Goal: Entertainment & Leisure: Consume media (video, audio)

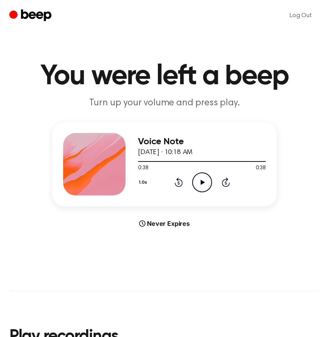
click at [199, 188] on icon "Play Audio" at bounding box center [202, 182] width 20 height 20
click at [201, 182] on icon at bounding box center [202, 182] width 4 height 5
click at [143, 184] on button "1.0x" at bounding box center [144, 182] width 12 height 13
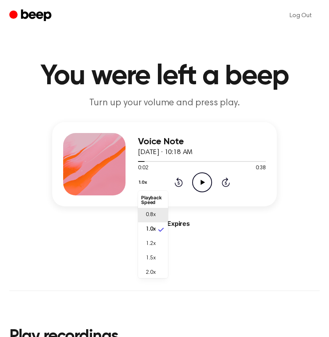
click at [150, 211] on span "0.8x" at bounding box center [151, 215] width 10 height 8
click at [200, 183] on icon "Play Audio" at bounding box center [202, 182] width 20 height 20
click at [180, 183] on icon "Rewind 5 seconds" at bounding box center [178, 182] width 9 height 10
click at [201, 179] on icon "Pause Audio" at bounding box center [202, 182] width 20 height 20
click at [200, 183] on icon "Play Audio" at bounding box center [202, 182] width 20 height 20
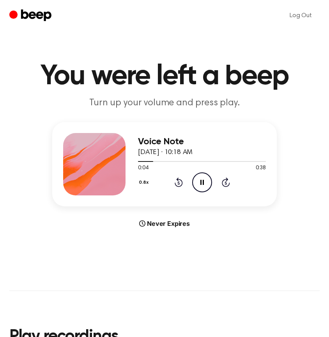
click at [200, 183] on icon at bounding box center [202, 182] width 4 height 5
click at [178, 181] on icon at bounding box center [178, 181] width 8 height 9
click at [200, 178] on icon "Play Audio" at bounding box center [202, 182] width 20 height 20
click at [200, 179] on icon "Pause Audio" at bounding box center [202, 182] width 20 height 20
click at [180, 178] on icon "Rewind 5 seconds" at bounding box center [178, 182] width 9 height 10
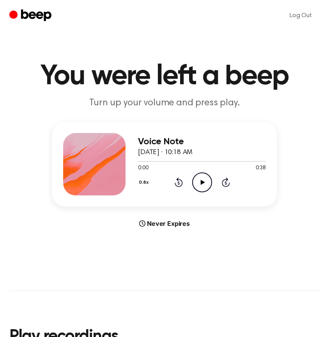
click at [203, 179] on icon "Play Audio" at bounding box center [202, 182] width 20 height 20
click at [198, 182] on icon "Pause Audio" at bounding box center [202, 182] width 20 height 20
click at [161, 259] on main "You were left a beep Turn up your volume and press play. Voice Note August 17, …" at bounding box center [164, 244] width 329 height 489
click at [176, 179] on icon "Rewind 5 seconds" at bounding box center [178, 182] width 9 height 10
click at [199, 179] on icon "Play Audio" at bounding box center [202, 182] width 20 height 20
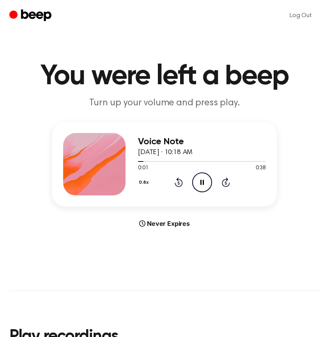
click at [199, 179] on icon "Pause Audio" at bounding box center [202, 182] width 20 height 20
click at [204, 183] on icon "Play Audio" at bounding box center [202, 182] width 20 height 20
click at [174, 185] on icon "Rewind 5 seconds" at bounding box center [178, 182] width 9 height 10
click at [196, 184] on icon "Pause Audio" at bounding box center [202, 182] width 20 height 20
click at [170, 186] on div "0.8x Rewind 5 seconds Play Audio Skip 5 seconds" at bounding box center [202, 182] width 128 height 20
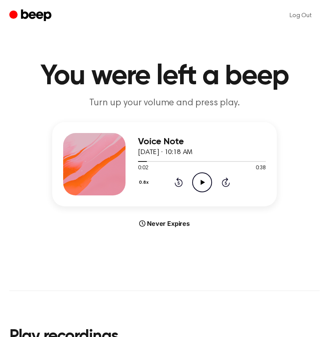
click at [176, 184] on icon "Rewind 5 seconds" at bounding box center [178, 182] width 9 height 10
click at [194, 185] on icon "Play Audio" at bounding box center [202, 182] width 20 height 20
click at [197, 183] on icon "Pause Audio" at bounding box center [202, 182] width 20 height 20
click at [197, 183] on icon "Play Audio" at bounding box center [202, 182] width 20 height 20
click at [180, 182] on icon "Rewind 5 seconds" at bounding box center [178, 182] width 9 height 10
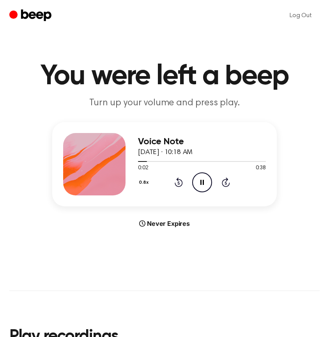
click at [194, 180] on icon "Pause Audio" at bounding box center [202, 182] width 20 height 20
click at [199, 185] on icon "Play Audio" at bounding box center [202, 182] width 20 height 20
click at [199, 185] on icon "Pause Audio" at bounding box center [202, 182] width 20 height 20
click at [200, 180] on icon "Play Audio" at bounding box center [202, 182] width 20 height 20
click at [203, 180] on icon at bounding box center [202, 182] width 4 height 5
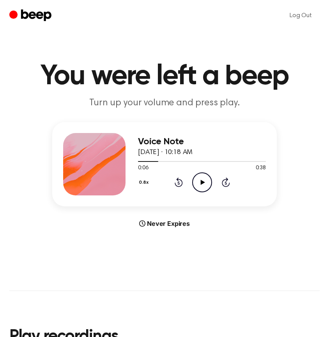
click at [203, 179] on icon "Play Audio" at bounding box center [202, 182] width 20 height 20
click at [206, 182] on icon "Pause Audio" at bounding box center [202, 182] width 20 height 20
click at [202, 185] on icon "Play Audio" at bounding box center [202, 182] width 20 height 20
click at [202, 185] on icon "Pause Audio" at bounding box center [202, 182] width 20 height 20
click at [199, 185] on icon "Play Audio" at bounding box center [202, 182] width 20 height 20
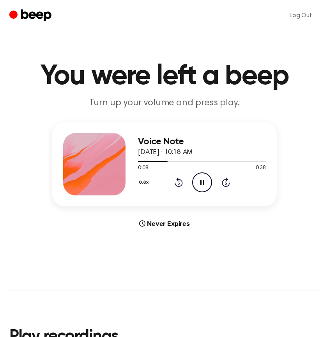
click at [199, 185] on icon "Pause Audio" at bounding box center [202, 182] width 20 height 20
click at [202, 183] on icon at bounding box center [202, 182] width 4 height 5
click at [202, 183] on icon "Pause Audio" at bounding box center [202, 182] width 20 height 20
click at [180, 183] on icon "Rewind 5 seconds" at bounding box center [178, 182] width 9 height 10
click at [205, 184] on icon "Play Audio" at bounding box center [202, 182] width 20 height 20
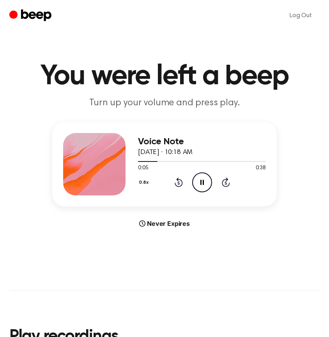
click at [205, 184] on icon "Pause Audio" at bounding box center [202, 182] width 20 height 20
click at [177, 181] on icon "Rewind 5 seconds" at bounding box center [178, 182] width 9 height 10
click at [200, 187] on icon "Play Audio" at bounding box center [202, 182] width 20 height 20
click at [200, 187] on icon "Pause Audio" at bounding box center [202, 182] width 20 height 20
click at [202, 183] on icon at bounding box center [202, 182] width 4 height 5
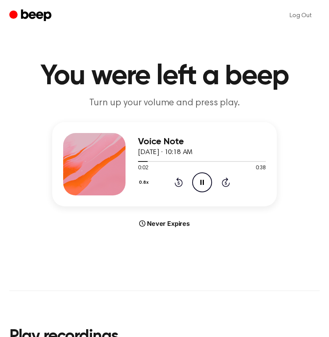
click at [202, 183] on icon "Pause Audio" at bounding box center [202, 182] width 20 height 20
click at [202, 183] on icon at bounding box center [202, 182] width 4 height 5
click at [202, 183] on icon "Pause Audio" at bounding box center [202, 182] width 20 height 20
click at [198, 178] on icon "Play Audio" at bounding box center [202, 182] width 20 height 20
click at [198, 178] on icon "Pause Audio" at bounding box center [202, 182] width 20 height 20
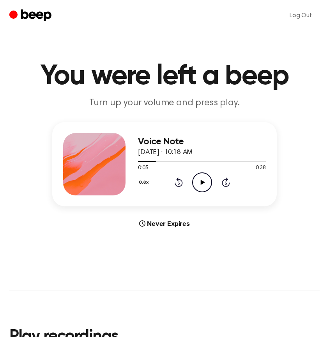
click at [201, 180] on icon at bounding box center [202, 182] width 4 height 5
click at [203, 183] on icon "Play Audio" at bounding box center [202, 182] width 20 height 20
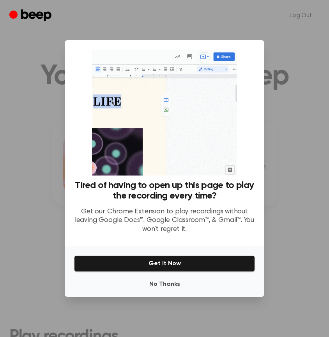
click at [160, 292] on div "No Thanks Get It Now" at bounding box center [164, 271] width 199 height 51
click at [160, 287] on button "No Thanks" at bounding box center [164, 284] width 181 height 16
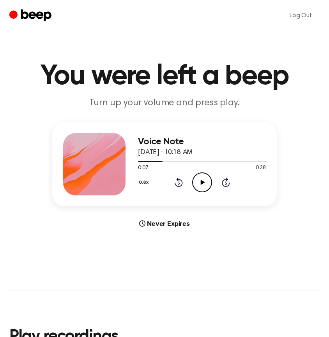
click at [203, 180] on icon "Play Audio" at bounding box center [202, 182] width 20 height 20
click at [203, 180] on icon at bounding box center [202, 182] width 4 height 5
click at [203, 180] on icon "Play Audio" at bounding box center [202, 182] width 20 height 20
click at [201, 181] on icon "Pause Audio" at bounding box center [202, 182] width 20 height 20
click at [200, 185] on icon "Play Audio" at bounding box center [202, 182] width 20 height 20
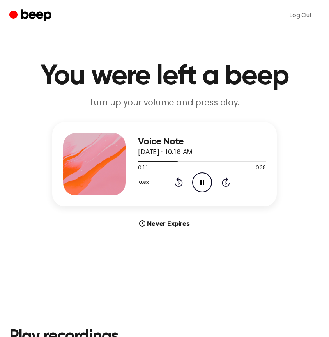
click at [178, 185] on icon "Rewind 5 seconds" at bounding box center [178, 182] width 9 height 10
click at [206, 178] on icon "Pause Audio" at bounding box center [202, 182] width 20 height 20
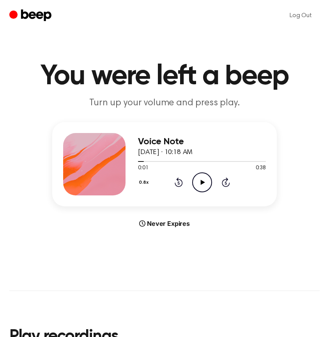
click at [201, 190] on icon "Play Audio" at bounding box center [202, 182] width 20 height 20
click at [201, 190] on icon "Pause Audio" at bounding box center [202, 182] width 20 height 20
click at [200, 187] on icon "Play Audio" at bounding box center [202, 182] width 20 height 20
click at [200, 187] on icon "Pause Audio" at bounding box center [202, 182] width 20 height 20
click at [207, 184] on icon "Play Audio" at bounding box center [202, 182] width 20 height 20
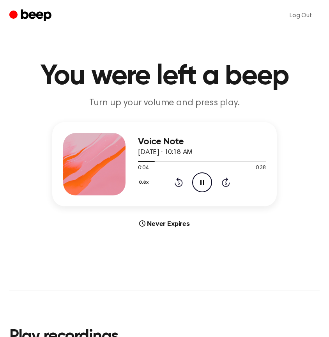
click at [183, 184] on div "0.8x Rewind 5 seconds Pause Audio Skip 5 seconds" at bounding box center [202, 182] width 128 height 20
click at [178, 184] on icon "Rewind 5 seconds" at bounding box center [178, 182] width 9 height 10
click at [208, 181] on icon "Pause Audio" at bounding box center [202, 182] width 20 height 20
click at [203, 185] on icon "Play Audio" at bounding box center [202, 182] width 20 height 20
click at [203, 185] on icon "Pause Audio" at bounding box center [202, 182] width 20 height 20
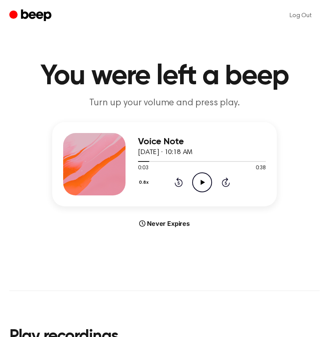
click at [203, 185] on icon "Play Audio" at bounding box center [202, 182] width 20 height 20
click at [203, 185] on icon "Pause Audio" at bounding box center [202, 182] width 20 height 20
click at [199, 186] on icon "Play Audio" at bounding box center [202, 182] width 20 height 20
click at [203, 183] on icon at bounding box center [202, 182] width 4 height 5
click at [205, 183] on icon "Play Audio" at bounding box center [202, 182] width 20 height 20
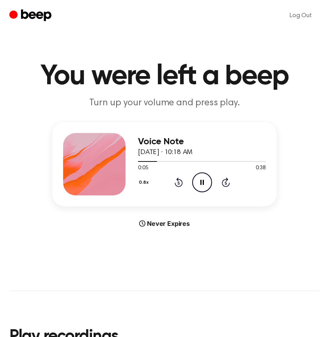
click at [183, 184] on div "0.8x Rewind 5 seconds Pause Audio Skip 5 seconds" at bounding box center [202, 182] width 128 height 20
click at [181, 184] on icon "Rewind 5 seconds" at bounding box center [178, 182] width 9 height 10
click at [204, 183] on icon "Pause Audio" at bounding box center [202, 182] width 20 height 20
click at [201, 183] on icon at bounding box center [202, 182] width 4 height 5
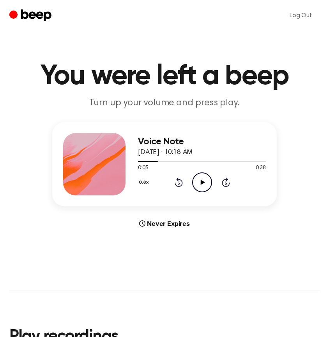
click at [201, 183] on icon at bounding box center [202, 182] width 4 height 5
click at [180, 186] on icon at bounding box center [178, 181] width 8 height 9
click at [197, 183] on icon "Play Audio" at bounding box center [202, 182] width 20 height 20
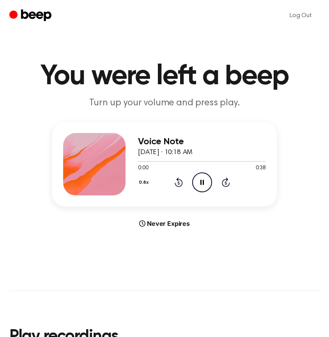
click at [180, 182] on icon "Rewind 5 seconds" at bounding box center [178, 182] width 9 height 10
click at [197, 183] on icon "Pause Audio" at bounding box center [202, 182] width 20 height 20
click at [197, 183] on icon "Play Audio" at bounding box center [202, 182] width 20 height 20
click at [201, 183] on icon "Pause Audio" at bounding box center [202, 182] width 20 height 20
click at [201, 183] on icon at bounding box center [202, 182] width 4 height 5
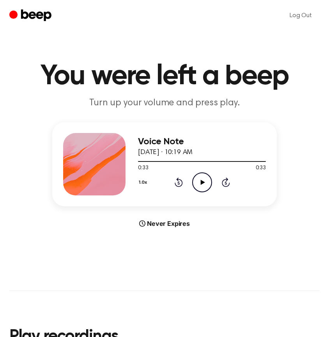
click at [189, 180] on div "1.0x Rewind 5 seconds Play Audio Skip 5 seconds" at bounding box center [202, 182] width 128 height 20
click at [178, 180] on icon at bounding box center [178, 181] width 8 height 9
click at [180, 182] on icon "Rewind 5 seconds" at bounding box center [178, 182] width 9 height 10
click at [202, 183] on icon at bounding box center [202, 182] width 4 height 5
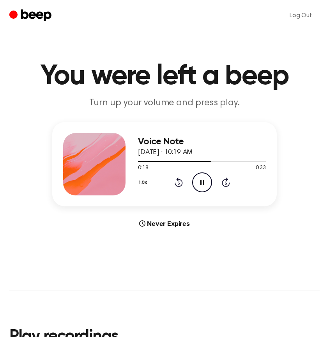
click at [176, 182] on icon "Rewind 5 seconds" at bounding box center [178, 182] width 9 height 10
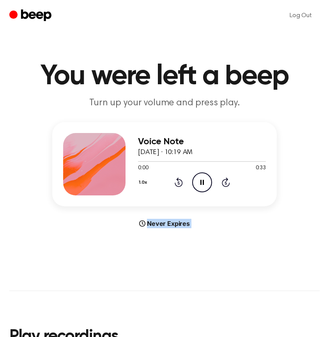
click at [176, 182] on icon "Rewind 5 seconds" at bounding box center [178, 182] width 9 height 10
click at [204, 184] on icon "Pause Audio" at bounding box center [202, 182] width 20 height 20
click at [204, 184] on icon "Play Audio" at bounding box center [202, 182] width 20 height 20
click at [204, 184] on icon "Pause Audio" at bounding box center [202, 182] width 20 height 20
click at [327, 103] on main "You were left a beep Turn up your volume and press play. Voice Note August 17, …" at bounding box center [164, 244] width 329 height 489
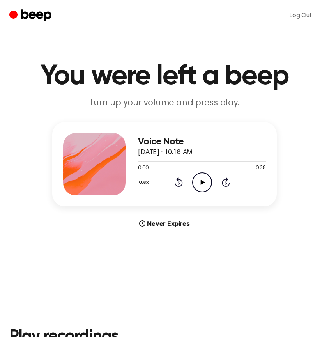
click at [208, 178] on icon "Play Audio" at bounding box center [202, 182] width 20 height 20
click at [196, 180] on icon "Pause Audio" at bounding box center [202, 182] width 20 height 20
click at [196, 180] on icon "Play Audio" at bounding box center [202, 182] width 20 height 20
click at [196, 180] on icon "Pause Audio" at bounding box center [202, 182] width 20 height 20
click at [196, 180] on icon "Play Audio" at bounding box center [202, 182] width 20 height 20
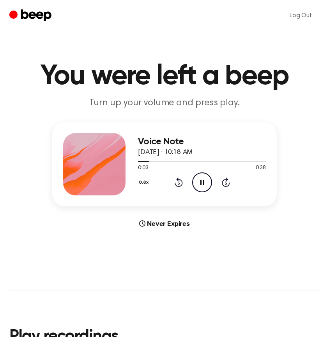
click at [179, 185] on icon "Rewind 5 seconds" at bounding box center [178, 182] width 9 height 10
click at [195, 182] on icon "Pause Audio" at bounding box center [202, 182] width 20 height 20
click at [180, 185] on icon "Rewind 5 seconds" at bounding box center [178, 182] width 9 height 10
click at [196, 185] on icon "Play Audio" at bounding box center [202, 182] width 20 height 20
click at [196, 185] on icon "Pause Audio" at bounding box center [202, 182] width 20 height 20
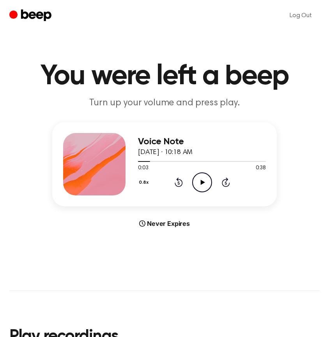
click at [179, 184] on icon "Rewind 5 seconds" at bounding box center [178, 182] width 9 height 10
click at [201, 182] on icon "Play Audio" at bounding box center [202, 182] width 20 height 20
click at [201, 182] on icon at bounding box center [202, 182] width 4 height 5
click at [198, 178] on icon "Play Audio" at bounding box center [202, 182] width 20 height 20
click at [200, 178] on icon "Pause Audio" at bounding box center [202, 182] width 20 height 20
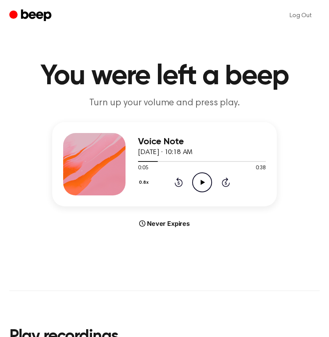
click at [199, 185] on icon "Play Audio" at bounding box center [202, 182] width 20 height 20
click at [174, 187] on icon "Rewind 5 seconds" at bounding box center [178, 182] width 9 height 10
click at [190, 182] on div "0.8x Rewind 5 seconds Pause Audio Skip 5 seconds" at bounding box center [202, 182] width 128 height 20
click at [182, 183] on icon at bounding box center [178, 181] width 8 height 9
click at [198, 180] on icon "Pause Audio" at bounding box center [202, 182] width 20 height 20
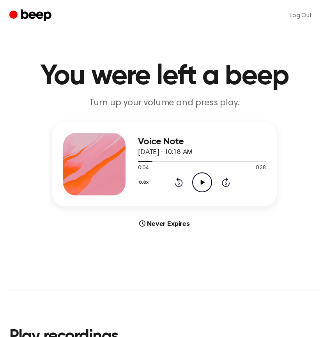
click at [198, 180] on icon "Play Audio" at bounding box center [202, 182] width 20 height 20
click at [198, 180] on icon "Pause Audio" at bounding box center [202, 182] width 20 height 20
click at [173, 182] on div "0.8x Rewind 5 seconds Play Audio Skip 5 seconds" at bounding box center [202, 182] width 128 height 20
click at [196, 180] on icon "Play Audio" at bounding box center [202, 182] width 20 height 20
click at [179, 182] on icon "Rewind 5 seconds" at bounding box center [178, 182] width 9 height 10
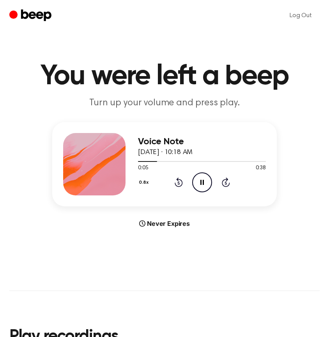
click at [199, 182] on icon "Pause Audio" at bounding box center [202, 182] width 20 height 20
click at [178, 183] on icon at bounding box center [178, 183] width 2 height 3
click at [201, 183] on icon "Play Audio" at bounding box center [202, 182] width 20 height 20
click at [201, 183] on icon at bounding box center [202, 182] width 4 height 5
click at [201, 185] on icon "Play Audio" at bounding box center [202, 182] width 20 height 20
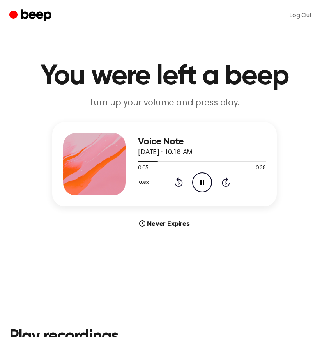
click at [180, 184] on icon "Rewind 5 seconds" at bounding box center [178, 182] width 9 height 10
click at [202, 180] on icon "Pause Audio" at bounding box center [202, 182] width 20 height 20
click at [200, 179] on icon "Play Audio" at bounding box center [202, 182] width 20 height 20
click at [200, 179] on icon "Pause Audio" at bounding box center [202, 182] width 20 height 20
click at [200, 179] on icon "Play Audio" at bounding box center [202, 182] width 20 height 20
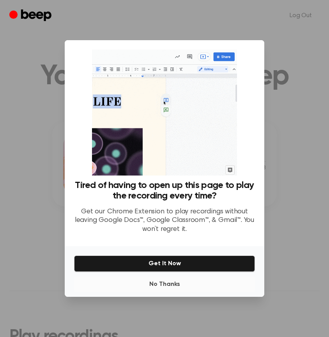
click at [160, 286] on button "No Thanks" at bounding box center [164, 284] width 181 height 16
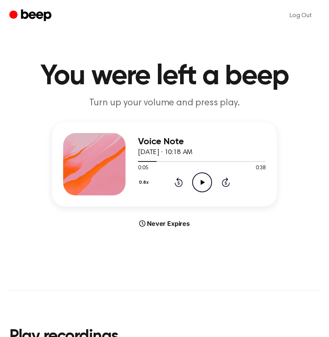
click at [201, 185] on icon "Play Audio" at bounding box center [202, 182] width 20 height 20
click at [201, 185] on icon "Pause Audio" at bounding box center [202, 182] width 20 height 20
click at [203, 182] on icon at bounding box center [202, 182] width 4 height 5
click at [201, 182] on icon "Pause Audio" at bounding box center [202, 182] width 20 height 20
click at [201, 182] on icon at bounding box center [202, 182] width 4 height 5
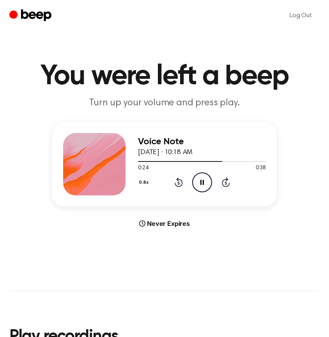
click at [201, 182] on icon "Pause Audio" at bounding box center [202, 182] width 20 height 20
click at [177, 180] on icon at bounding box center [178, 181] width 8 height 9
click at [203, 185] on icon "Play Audio" at bounding box center [202, 182] width 20 height 20
click at [180, 185] on icon "Rewind 5 seconds" at bounding box center [178, 182] width 9 height 10
click at [177, 182] on icon "Rewind 5 seconds" at bounding box center [178, 182] width 9 height 10
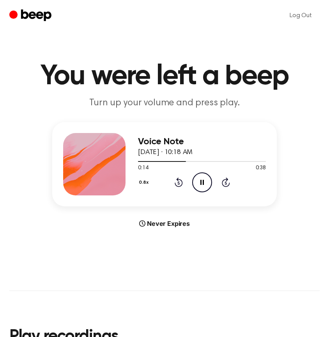
click at [177, 182] on icon "Rewind 5 seconds" at bounding box center [178, 182] width 9 height 10
click at [201, 182] on icon at bounding box center [202, 182] width 4 height 5
click at [205, 181] on icon "Play Audio" at bounding box center [202, 182] width 20 height 20
click at [187, 181] on div "0.8x Rewind 5 seconds Pause Audio Skip 5 seconds" at bounding box center [202, 182] width 128 height 20
click at [181, 181] on icon at bounding box center [178, 181] width 8 height 9
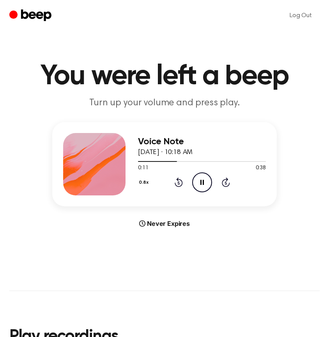
click at [201, 182] on icon at bounding box center [202, 182] width 4 height 5
click at [200, 185] on icon "Play Audio" at bounding box center [202, 182] width 20 height 20
click at [200, 185] on icon "Pause Audio" at bounding box center [202, 182] width 20 height 20
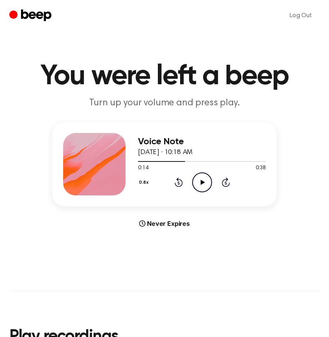
click at [201, 182] on icon at bounding box center [202, 182] width 4 height 5
click at [200, 185] on icon "Play Audio" at bounding box center [202, 182] width 20 height 20
click at [200, 183] on icon "Pause Audio" at bounding box center [202, 182] width 20 height 20
click at [173, 183] on div "0.8x Rewind 5 seconds Play Audio Skip 5 seconds" at bounding box center [202, 182] width 128 height 20
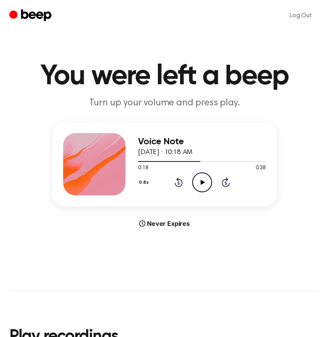
click at [179, 183] on icon at bounding box center [178, 183] width 2 height 3
click at [197, 182] on icon "Play Audio" at bounding box center [202, 182] width 20 height 20
click at [180, 182] on icon "Rewind 5 seconds" at bounding box center [178, 182] width 9 height 10
click at [201, 182] on icon "Pause Audio" at bounding box center [202, 182] width 20 height 20
click at [201, 182] on icon at bounding box center [202, 182] width 4 height 5
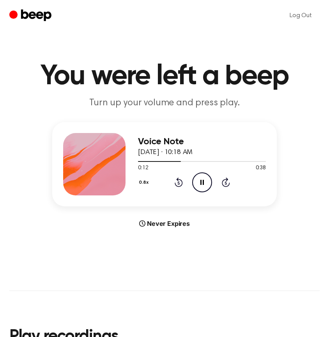
click at [201, 182] on icon "Pause Audio" at bounding box center [202, 182] width 20 height 20
click at [201, 182] on icon at bounding box center [202, 182] width 4 height 5
click at [201, 182] on icon "Pause Audio" at bounding box center [202, 182] width 20 height 20
click at [199, 185] on icon "Play Audio" at bounding box center [202, 182] width 20 height 20
click at [176, 186] on icon "Rewind 5 seconds" at bounding box center [178, 182] width 9 height 10
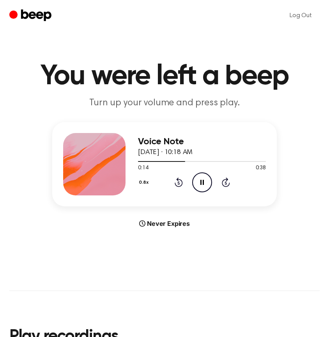
click at [202, 185] on icon "Pause Audio" at bounding box center [202, 182] width 20 height 20
click at [204, 184] on icon "Play Audio" at bounding box center [202, 182] width 20 height 20
click at [181, 185] on icon at bounding box center [178, 181] width 8 height 9
click at [198, 182] on icon "Pause Audio" at bounding box center [202, 182] width 20 height 20
click at [198, 182] on icon "Play Audio" at bounding box center [202, 182] width 20 height 20
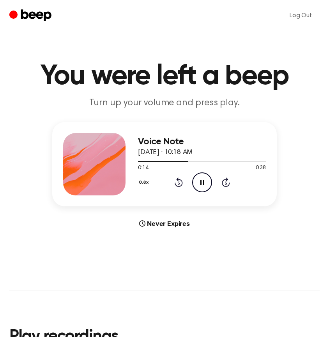
click at [199, 182] on icon "Pause Audio" at bounding box center [202, 182] width 20 height 20
click at [199, 179] on icon "Play Audio" at bounding box center [202, 182] width 20 height 20
click at [182, 179] on icon "Rewind 5 seconds" at bounding box center [178, 182] width 9 height 10
click at [204, 182] on icon "Pause Audio" at bounding box center [202, 182] width 20 height 20
click at [197, 183] on icon "Play Audio" at bounding box center [202, 182] width 20 height 20
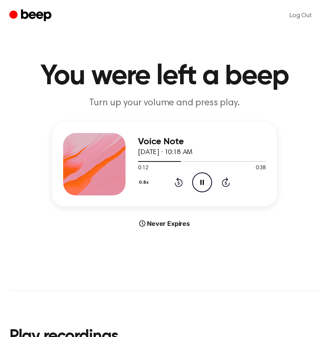
click at [198, 183] on icon "Pause Audio" at bounding box center [202, 182] width 20 height 20
click at [177, 179] on icon at bounding box center [178, 181] width 8 height 9
click at [197, 180] on icon "Play Audio" at bounding box center [202, 182] width 20 height 20
click at [198, 180] on icon "Pause Audio" at bounding box center [202, 182] width 20 height 20
click at [202, 193] on div "Voice Note August 17, 2025 · 10:18 AM 0:12 0:38 Your browser does not support t…" at bounding box center [202, 164] width 128 height 62
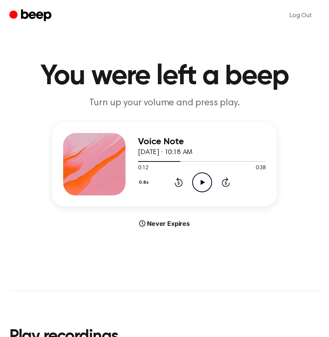
click at [202, 185] on icon "Play Audio" at bounding box center [202, 182] width 20 height 20
click at [181, 183] on icon "Rewind 5 seconds" at bounding box center [178, 182] width 9 height 10
click at [182, 181] on icon "Rewind 5 seconds" at bounding box center [178, 182] width 9 height 10
click at [199, 181] on icon "Pause Audio" at bounding box center [202, 182] width 20 height 20
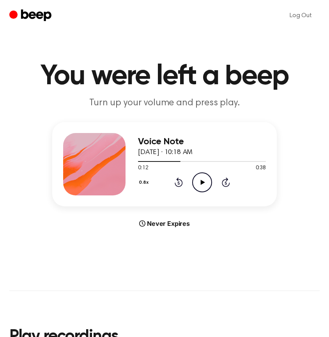
click at [181, 182] on icon at bounding box center [178, 181] width 8 height 9
click at [195, 180] on icon "Play Audio" at bounding box center [202, 182] width 20 height 20
click at [195, 180] on icon "Pause Audio" at bounding box center [202, 182] width 20 height 20
click at [183, 182] on div "0.8x Rewind 5 seconds Play Audio Skip 5 seconds" at bounding box center [202, 182] width 128 height 20
click at [194, 182] on icon "Play Audio" at bounding box center [202, 182] width 20 height 20
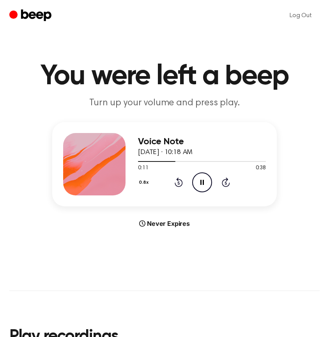
click at [181, 183] on icon "Rewind 5 seconds" at bounding box center [178, 182] width 9 height 10
click at [196, 183] on icon "Pause Audio" at bounding box center [202, 182] width 20 height 20
click at [201, 186] on icon "Play Audio" at bounding box center [202, 182] width 20 height 20
click at [201, 186] on icon "Pause Audio" at bounding box center [202, 182] width 20 height 20
click at [200, 180] on icon "Play Audio" at bounding box center [202, 182] width 20 height 20
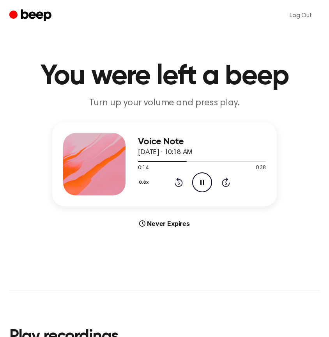
click at [200, 180] on icon at bounding box center [202, 182] width 4 height 5
click at [201, 184] on icon at bounding box center [202, 182] width 4 height 5
click at [179, 181] on icon "Rewind 5 seconds" at bounding box center [178, 182] width 9 height 10
click at [195, 181] on icon "Pause Audio" at bounding box center [202, 182] width 20 height 20
click at [208, 182] on icon "Play Audio" at bounding box center [202, 182] width 20 height 20
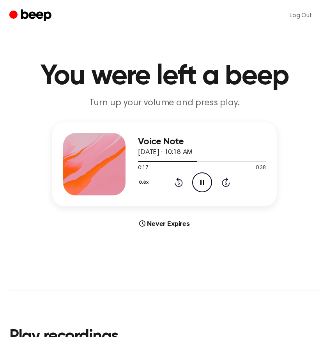
click at [208, 182] on icon "Pause Audio" at bounding box center [202, 182] width 20 height 20
click at [203, 181] on icon "Play Audio" at bounding box center [202, 182] width 20 height 20
click at [178, 182] on icon "Rewind 5 seconds" at bounding box center [178, 182] width 9 height 10
click at [200, 184] on icon "Pause Audio" at bounding box center [202, 182] width 20 height 20
click at [200, 184] on icon "Play Audio" at bounding box center [202, 182] width 20 height 20
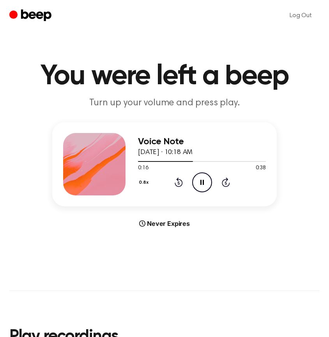
click at [200, 184] on icon "Pause Audio" at bounding box center [202, 182] width 20 height 20
click at [200, 185] on icon "Play Audio" at bounding box center [202, 182] width 20 height 20
click at [200, 185] on icon "Pause Audio" at bounding box center [202, 182] width 20 height 20
click at [204, 177] on icon "Play Audio" at bounding box center [202, 182] width 20 height 20
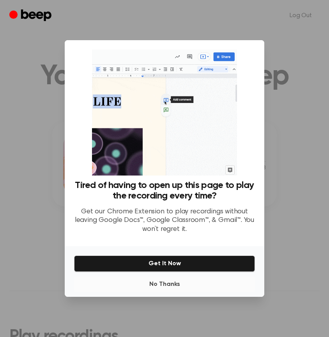
click at [165, 284] on button "No Thanks" at bounding box center [164, 284] width 181 height 16
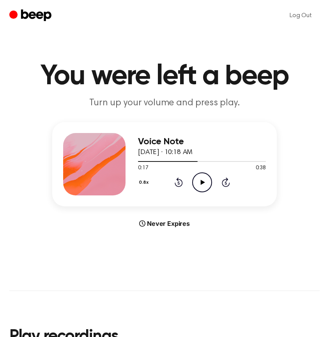
click at [201, 179] on icon "Play Audio" at bounding box center [202, 182] width 20 height 20
click at [201, 179] on icon "Pause Audio" at bounding box center [202, 182] width 20 height 20
click at [201, 185] on icon "Play Audio" at bounding box center [202, 182] width 20 height 20
click at [201, 185] on icon "Pause Audio" at bounding box center [202, 182] width 20 height 20
click at [201, 185] on icon "Play Audio" at bounding box center [202, 182] width 20 height 20
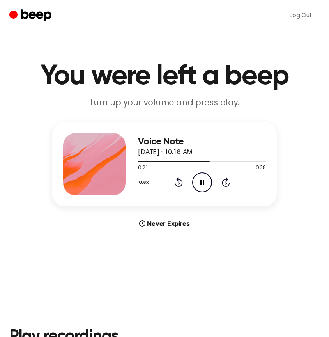
click at [201, 185] on icon "Pause Audio" at bounding box center [202, 182] width 20 height 20
click at [180, 183] on icon "Rewind 5 seconds" at bounding box center [178, 182] width 9 height 10
click at [197, 184] on icon "Play Audio" at bounding box center [202, 182] width 20 height 20
click at [204, 185] on icon "Pause Audio" at bounding box center [202, 182] width 20 height 20
click at [204, 185] on icon "Play Audio" at bounding box center [202, 182] width 20 height 20
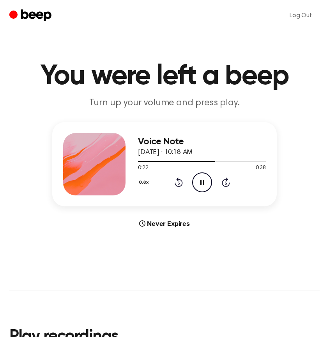
click at [204, 185] on icon "Pause Audio" at bounding box center [202, 182] width 20 height 20
click at [204, 187] on icon "Play Audio" at bounding box center [202, 182] width 20 height 20
click at [204, 187] on icon "Pause Audio" at bounding box center [202, 182] width 20 height 20
click at [202, 178] on icon "Play Audio" at bounding box center [202, 182] width 20 height 20
click at [202, 179] on icon "Pause Audio" at bounding box center [202, 182] width 20 height 20
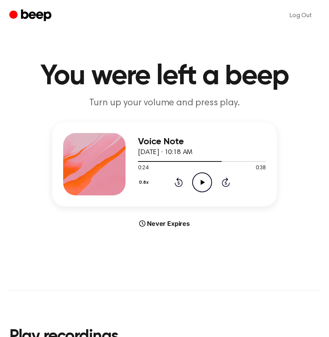
click at [203, 178] on icon "Play Audio" at bounding box center [202, 182] width 20 height 20
click at [178, 184] on icon "Rewind 5 seconds" at bounding box center [178, 182] width 9 height 10
click at [205, 179] on icon "Pause Audio" at bounding box center [202, 182] width 20 height 20
click at [205, 179] on icon "Play Audio" at bounding box center [202, 182] width 20 height 20
click at [178, 182] on icon "Rewind 5 seconds" at bounding box center [178, 182] width 9 height 10
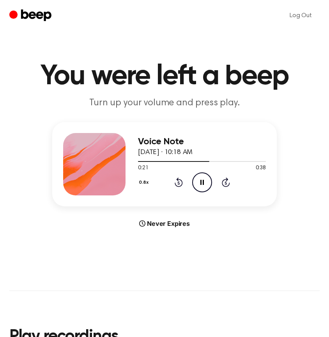
click at [178, 182] on icon "Rewind 5 seconds" at bounding box center [178, 182] width 9 height 10
click at [196, 183] on icon "Pause Audio" at bounding box center [202, 182] width 20 height 20
click at [197, 177] on icon "Play Audio" at bounding box center [202, 182] width 20 height 20
click at [198, 178] on icon "Pause Audio" at bounding box center [202, 182] width 20 height 20
click at [178, 182] on icon "Rewind 5 seconds" at bounding box center [178, 182] width 9 height 10
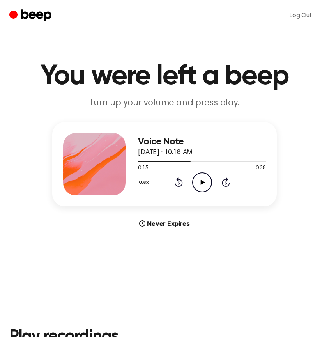
click at [197, 183] on icon "Play Audio" at bounding box center [202, 182] width 20 height 20
click at [197, 183] on icon "Pause Audio" at bounding box center [202, 182] width 20 height 20
click at [197, 183] on icon "Play Audio" at bounding box center [202, 182] width 20 height 20
click at [179, 183] on icon at bounding box center [178, 183] width 2 height 3
click at [201, 182] on icon "Pause Audio" at bounding box center [202, 182] width 20 height 20
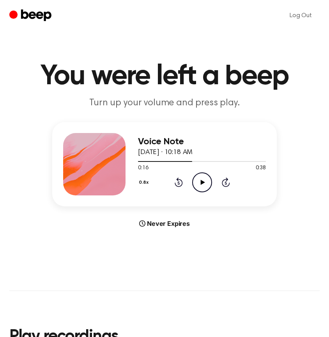
click at [196, 181] on icon "Play Audio" at bounding box center [202, 182] width 20 height 20
click at [196, 181] on icon "Pause Audio" at bounding box center [202, 182] width 20 height 20
click at [206, 188] on icon "Play Audio" at bounding box center [202, 182] width 20 height 20
click at [205, 185] on icon "Pause Audio" at bounding box center [202, 182] width 20 height 20
click at [205, 185] on icon "Play Audio" at bounding box center [202, 182] width 20 height 20
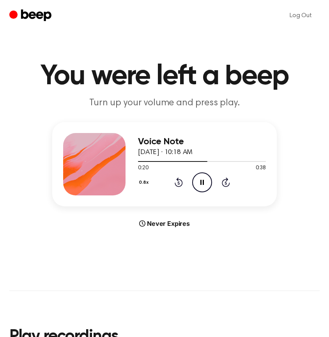
click at [205, 185] on icon "Pause Audio" at bounding box center [202, 182] width 20 height 20
click at [204, 186] on icon "Play Audio" at bounding box center [202, 182] width 20 height 20
click at [204, 186] on icon "Pause Audio" at bounding box center [202, 182] width 20 height 20
click at [205, 182] on icon "Play Audio" at bounding box center [202, 182] width 20 height 20
click at [205, 182] on icon "Pause Audio" at bounding box center [202, 182] width 20 height 20
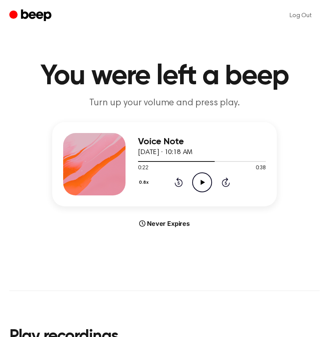
click at [203, 185] on icon "Play Audio" at bounding box center [202, 182] width 20 height 20
click at [176, 181] on icon "Rewind 5 seconds" at bounding box center [178, 182] width 9 height 10
click at [202, 184] on icon "Pause Audio" at bounding box center [202, 182] width 20 height 20
click at [202, 184] on icon "Play Audio" at bounding box center [202, 182] width 20 height 20
click at [202, 184] on icon "Pause Audio" at bounding box center [202, 182] width 20 height 20
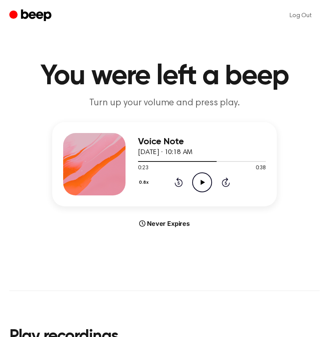
click at [210, 183] on icon "Play Audio" at bounding box center [202, 182] width 20 height 20
click at [210, 183] on icon "Pause Audio" at bounding box center [202, 182] width 20 height 20
click at [197, 185] on icon "Play Audio" at bounding box center [202, 182] width 20 height 20
click at [197, 185] on icon "Pause Audio" at bounding box center [202, 182] width 20 height 20
click at [208, 177] on icon "Play Audio" at bounding box center [202, 182] width 20 height 20
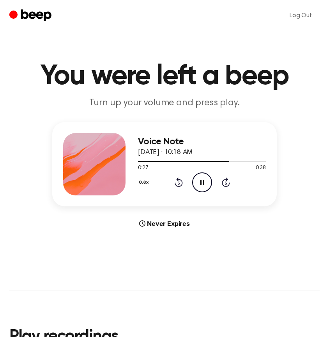
click at [174, 186] on icon "Rewind 5 seconds" at bounding box center [178, 182] width 9 height 10
click at [181, 184] on icon "Rewind 5 seconds" at bounding box center [178, 182] width 9 height 10
click at [199, 182] on icon "Pause Audio" at bounding box center [202, 182] width 20 height 20
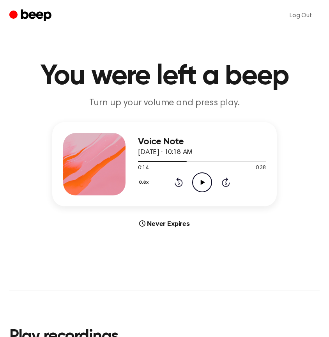
click at [182, 182] on icon at bounding box center [178, 181] width 8 height 9
click at [197, 183] on icon "Play Audio" at bounding box center [202, 182] width 20 height 20
click at [197, 183] on icon "Pause Audio" at bounding box center [202, 182] width 20 height 20
click at [197, 183] on icon "Play Audio" at bounding box center [202, 182] width 20 height 20
click at [198, 183] on icon "Pause Audio" at bounding box center [202, 182] width 20 height 20
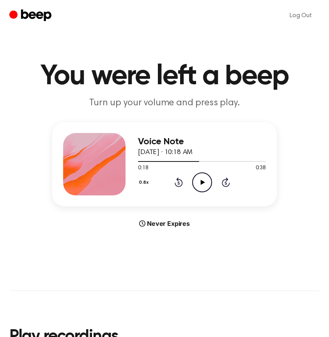
click at [198, 185] on icon "Play Audio" at bounding box center [202, 182] width 20 height 20
click at [181, 184] on icon at bounding box center [178, 181] width 8 height 9
click at [206, 183] on icon "Pause Audio" at bounding box center [202, 182] width 20 height 20
click at [206, 183] on icon "Play Audio" at bounding box center [202, 182] width 20 height 20
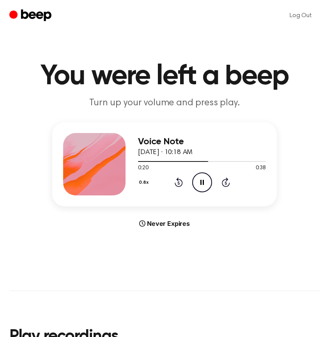
click at [206, 183] on icon "Pause Audio" at bounding box center [202, 182] width 20 height 20
click at [206, 183] on icon "Play Audio" at bounding box center [202, 182] width 20 height 20
click at [206, 183] on icon "Pause Audio" at bounding box center [202, 182] width 20 height 20
click at [204, 187] on icon "Play Audio" at bounding box center [202, 182] width 20 height 20
click at [204, 187] on icon "Pause Audio" at bounding box center [202, 182] width 20 height 20
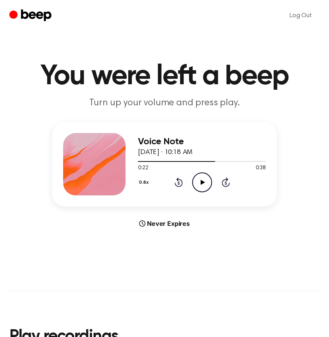
click at [198, 188] on icon "Play Audio" at bounding box center [202, 182] width 20 height 20
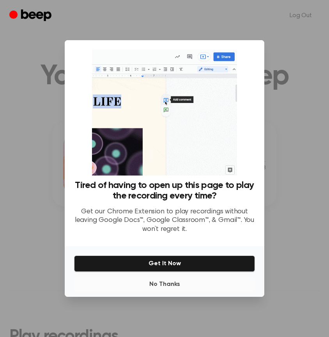
click at [165, 291] on button "No Thanks" at bounding box center [164, 284] width 181 height 16
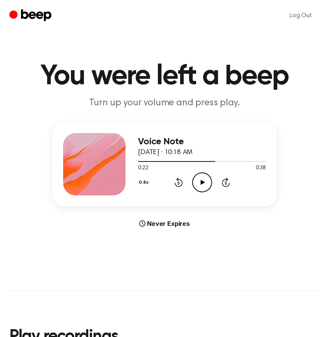
click at [202, 182] on icon at bounding box center [202, 182] width 4 height 5
click at [202, 182] on icon "Pause Audio" at bounding box center [202, 182] width 20 height 20
click at [181, 182] on icon "Rewind 5 seconds" at bounding box center [178, 182] width 9 height 10
click at [198, 182] on icon "Play Audio" at bounding box center [202, 182] width 20 height 20
click at [198, 182] on icon "Pause Audio" at bounding box center [202, 182] width 20 height 20
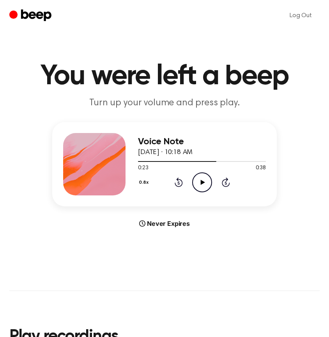
click at [201, 188] on icon "Play Audio" at bounding box center [202, 182] width 20 height 20
click at [177, 188] on div "0.8x Rewind 5 seconds Pause Audio Skip 5 seconds" at bounding box center [202, 182] width 128 height 20
click at [178, 187] on icon at bounding box center [178, 181] width 8 height 9
click at [201, 183] on icon at bounding box center [202, 182] width 4 height 5
click at [203, 183] on icon "Play Audio" at bounding box center [202, 182] width 20 height 20
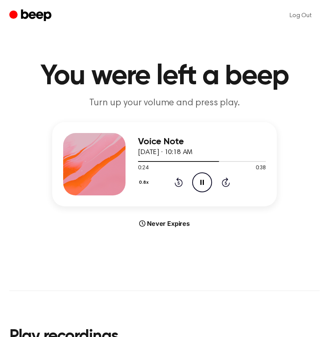
click at [203, 183] on icon at bounding box center [202, 182] width 4 height 5
click at [206, 183] on icon "Play Audio" at bounding box center [202, 182] width 20 height 20
click at [183, 182] on div "0.8x Rewind 5 seconds Pause Audio Skip 5 seconds" at bounding box center [202, 182] width 128 height 20
click at [179, 182] on icon "Rewind 5 seconds" at bounding box center [178, 182] width 9 height 10
click at [201, 183] on icon "Pause Audio" at bounding box center [202, 182] width 20 height 20
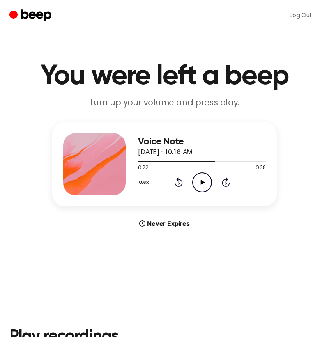
click at [201, 183] on icon at bounding box center [202, 182] width 4 height 5
click at [201, 183] on icon "Pause Audio" at bounding box center [202, 182] width 20 height 20
click at [204, 179] on icon "Play Audio" at bounding box center [202, 182] width 20 height 20
click at [204, 179] on icon "Pause Audio" at bounding box center [202, 182] width 20 height 20
click at [195, 182] on icon "Play Audio" at bounding box center [202, 182] width 20 height 20
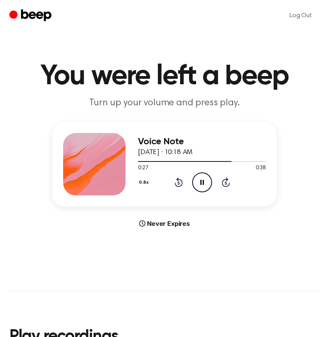
click at [178, 181] on icon at bounding box center [178, 181] width 8 height 9
click at [205, 182] on icon "Pause Audio" at bounding box center [202, 182] width 20 height 20
click at [202, 182] on icon at bounding box center [202, 182] width 4 height 5
click at [182, 181] on icon "Rewind 5 seconds" at bounding box center [178, 182] width 9 height 10
click at [198, 180] on icon "Pause Audio" at bounding box center [202, 182] width 20 height 20
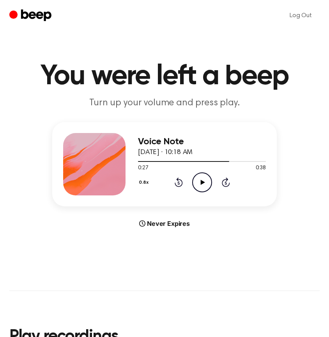
click at [203, 183] on icon "Play Audio" at bounding box center [202, 182] width 20 height 20
click at [181, 185] on icon "Rewind 5 seconds" at bounding box center [178, 182] width 9 height 10
click at [200, 184] on icon at bounding box center [202, 182] width 4 height 5
click at [200, 184] on icon "Play Audio" at bounding box center [202, 182] width 20 height 20
click at [200, 184] on icon at bounding box center [202, 182] width 4 height 5
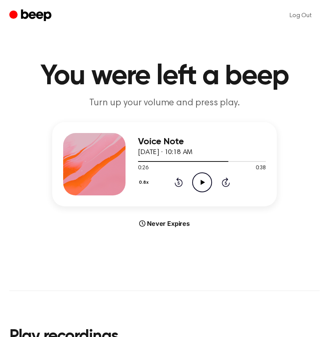
click at [200, 184] on icon "Play Audio" at bounding box center [202, 182] width 20 height 20
click at [181, 183] on icon "Rewind 5 seconds" at bounding box center [178, 182] width 9 height 10
click at [198, 185] on icon "Pause Audio" at bounding box center [202, 182] width 20 height 20
click at [198, 185] on icon "Play Audio" at bounding box center [202, 182] width 20 height 20
click at [203, 182] on icon at bounding box center [202, 182] width 4 height 5
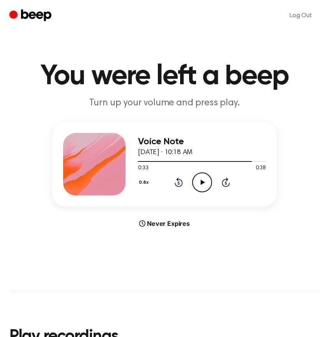
click at [203, 189] on icon "Play Audio" at bounding box center [202, 182] width 20 height 20
click at [182, 184] on icon at bounding box center [178, 181] width 8 height 9
click at [182, 183] on icon at bounding box center [178, 181] width 8 height 9
click at [203, 182] on icon at bounding box center [202, 182] width 4 height 5
click at [179, 183] on icon at bounding box center [178, 183] width 2 height 3
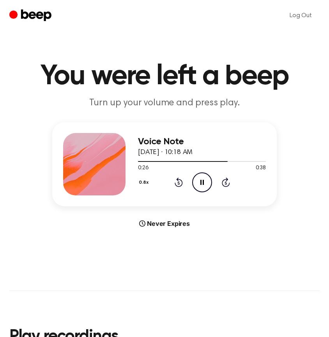
click at [198, 183] on icon "Pause Audio" at bounding box center [202, 182] width 20 height 20
click at [202, 176] on icon "Play Audio" at bounding box center [202, 182] width 20 height 20
click at [182, 180] on icon "Rewind 5 seconds" at bounding box center [178, 182] width 9 height 10
click at [200, 180] on icon "Pause Audio" at bounding box center [202, 182] width 20 height 20
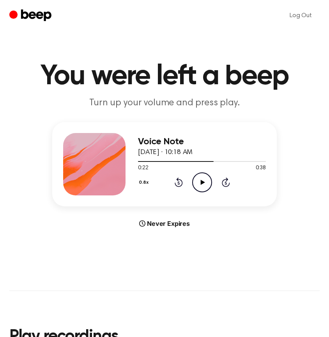
click at [200, 180] on icon "Play Audio" at bounding box center [202, 182] width 20 height 20
click at [200, 180] on icon "Pause Audio" at bounding box center [202, 182] width 20 height 20
click at [200, 180] on icon "Play Audio" at bounding box center [202, 182] width 20 height 20
click at [181, 182] on icon "Rewind 5 seconds" at bounding box center [178, 182] width 9 height 10
click at [202, 183] on icon "Pause Audio" at bounding box center [202, 182] width 20 height 20
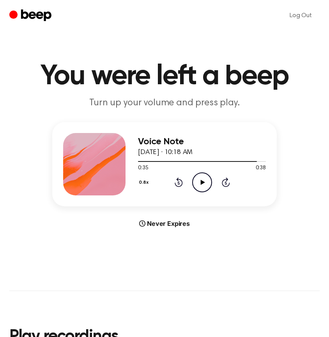
click at [203, 178] on icon "Play Audio" at bounding box center [202, 182] width 20 height 20
click at [203, 178] on icon "Pause Audio" at bounding box center [202, 182] width 20 height 20
click at [201, 182] on icon at bounding box center [202, 182] width 4 height 5
click at [202, 183] on icon at bounding box center [202, 182] width 4 height 5
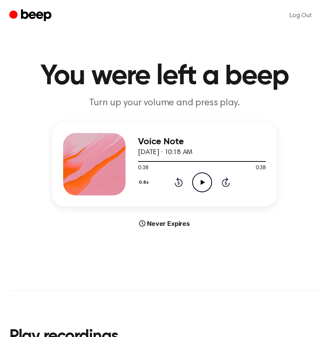
click at [175, 176] on div "0.8x Rewind 5 seconds Play Audio Skip 5 seconds" at bounding box center [202, 182] width 128 height 20
click at [179, 179] on icon "Rewind 5 seconds" at bounding box center [178, 182] width 9 height 10
click at [203, 187] on icon "Play Audio" at bounding box center [202, 182] width 20 height 20
click at [182, 181] on icon "Rewind 5 seconds" at bounding box center [178, 182] width 9 height 10
click at [202, 182] on icon "Pause Audio" at bounding box center [202, 182] width 20 height 20
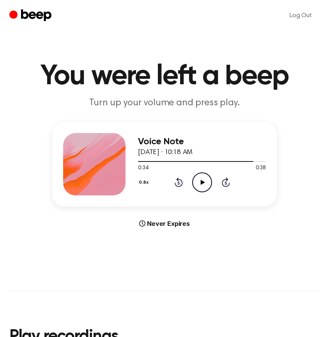
click at [202, 182] on icon at bounding box center [202, 182] width 4 height 5
click at [202, 182] on icon "Pause Audio" at bounding box center [202, 182] width 20 height 20
click at [202, 182] on icon at bounding box center [202, 182] width 4 height 5
click at [202, 182] on icon "Pause Audio" at bounding box center [202, 182] width 20 height 20
click at [202, 182] on icon at bounding box center [202, 182] width 4 height 5
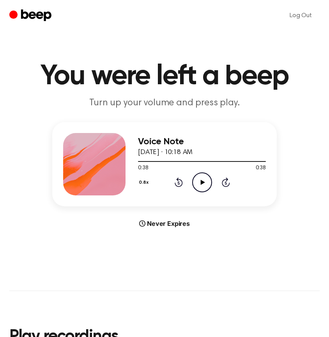
click at [177, 180] on icon at bounding box center [178, 181] width 8 height 9
click at [197, 185] on icon "Play Audio" at bounding box center [202, 182] width 20 height 20
click at [186, 185] on div "0.8x Rewind 5 seconds Pause Audio Skip 5 seconds" at bounding box center [202, 182] width 128 height 20
click at [185, 185] on div "0.8x Rewind 5 seconds Pause Audio Skip 5 seconds" at bounding box center [202, 182] width 128 height 20
click at [183, 185] on div "0.8x Rewind 5 seconds Pause Audio Skip 5 seconds" at bounding box center [202, 182] width 128 height 20
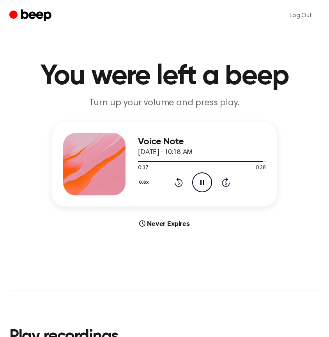
click at [180, 184] on icon "Rewind 5 seconds" at bounding box center [178, 182] width 9 height 10
click at [197, 182] on icon "Pause Audio" at bounding box center [202, 182] width 20 height 20
click at [201, 183] on icon at bounding box center [202, 182] width 4 height 5
click at [201, 183] on icon "Pause Audio" at bounding box center [202, 182] width 20 height 20
click at [197, 185] on icon "Play Audio" at bounding box center [202, 182] width 20 height 20
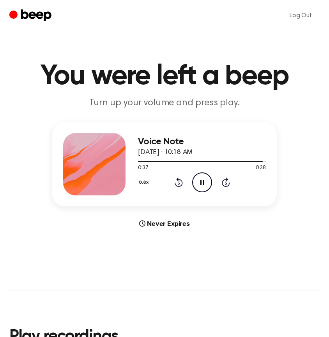
click at [174, 182] on icon "Rewind 5 seconds" at bounding box center [178, 182] width 9 height 10
click at [199, 180] on icon "Pause Audio" at bounding box center [202, 182] width 20 height 20
click at [199, 180] on icon "Play Audio" at bounding box center [202, 182] width 20 height 20
click at [199, 180] on icon "Pause Audio" at bounding box center [202, 182] width 20 height 20
click at [199, 183] on icon "Play Audio" at bounding box center [202, 182] width 20 height 20
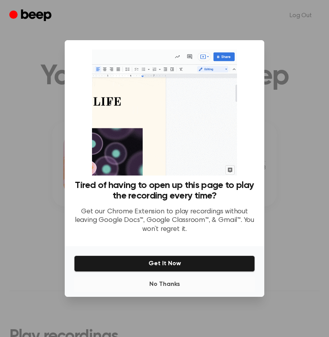
click at [176, 282] on button "No Thanks" at bounding box center [164, 284] width 181 height 16
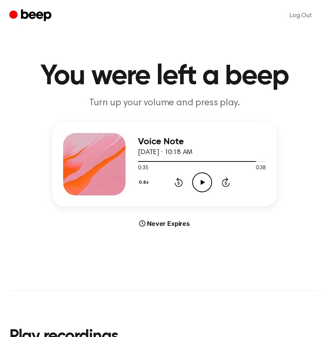
click at [203, 178] on icon "Play Audio" at bounding box center [202, 182] width 20 height 20
click at [203, 178] on icon "Pause Audio" at bounding box center [202, 182] width 20 height 20
click at [203, 178] on icon "Play Audio" at bounding box center [202, 182] width 20 height 20
click at [203, 178] on icon "Pause Audio" at bounding box center [202, 182] width 20 height 20
click at [196, 185] on icon "Play Audio" at bounding box center [202, 182] width 20 height 20
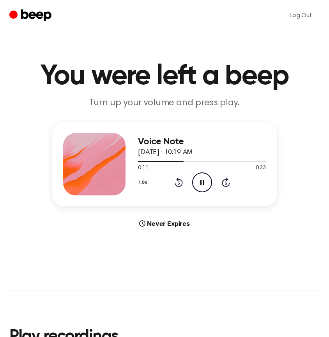
click at [197, 183] on icon "Pause Audio" at bounding box center [202, 182] width 20 height 20
click at [204, 182] on icon at bounding box center [202, 182] width 4 height 5
click at [181, 182] on icon "Rewind 5 seconds" at bounding box center [178, 182] width 9 height 10
click at [179, 178] on icon "Rewind 5 seconds" at bounding box center [178, 182] width 9 height 10
click at [179, 184] on icon at bounding box center [178, 183] width 2 height 3
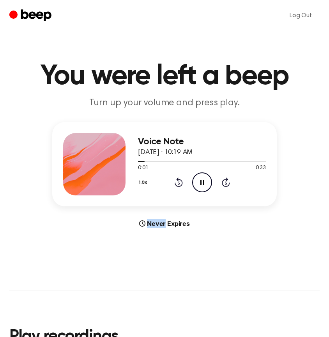
click at [179, 184] on icon at bounding box center [178, 183] width 2 height 3
click at [197, 182] on icon "Pause Audio" at bounding box center [202, 182] width 20 height 20
